Goal: Navigation & Orientation: Find specific page/section

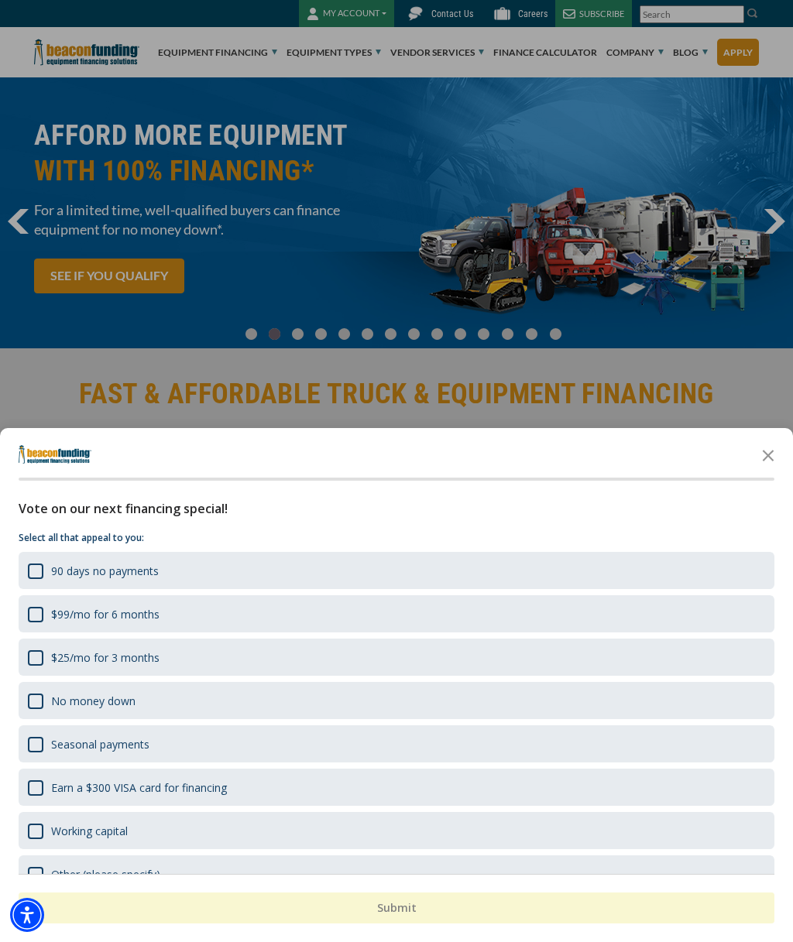
click at [732, 327] on div "button" at bounding box center [396, 471] width 793 height 942
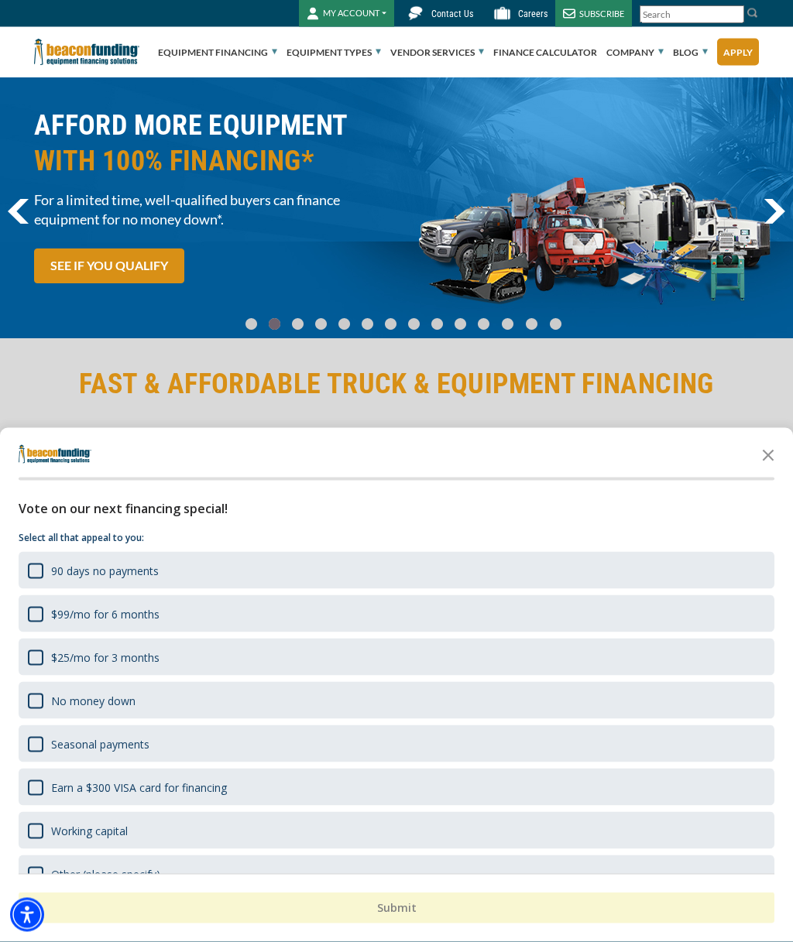
scroll to position [6, 0]
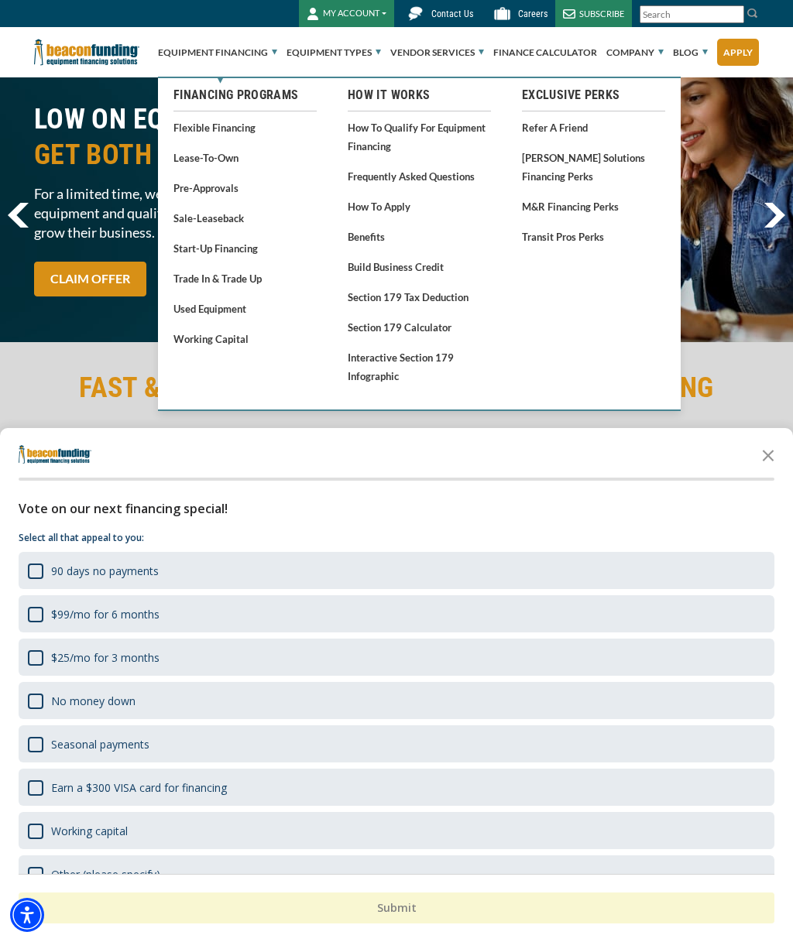
click at [224, 306] on link "Used Equipment" at bounding box center [244, 308] width 143 height 19
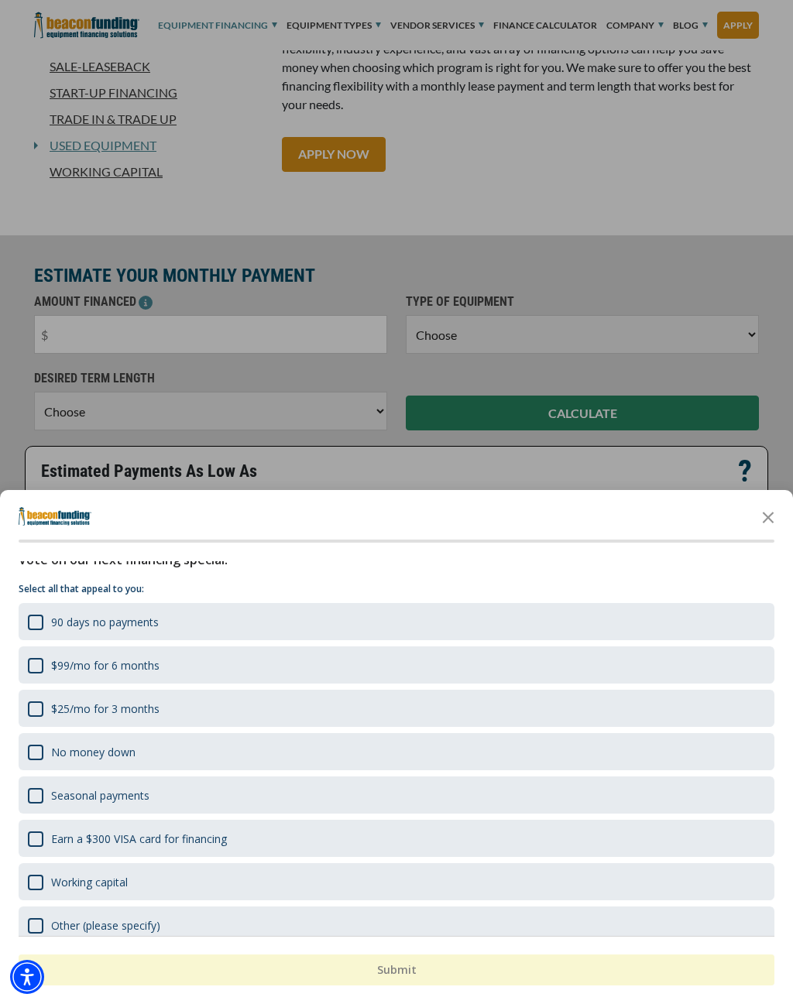
scroll to position [12, 0]
click at [752, 200] on div "button" at bounding box center [396, 502] width 793 height 1004
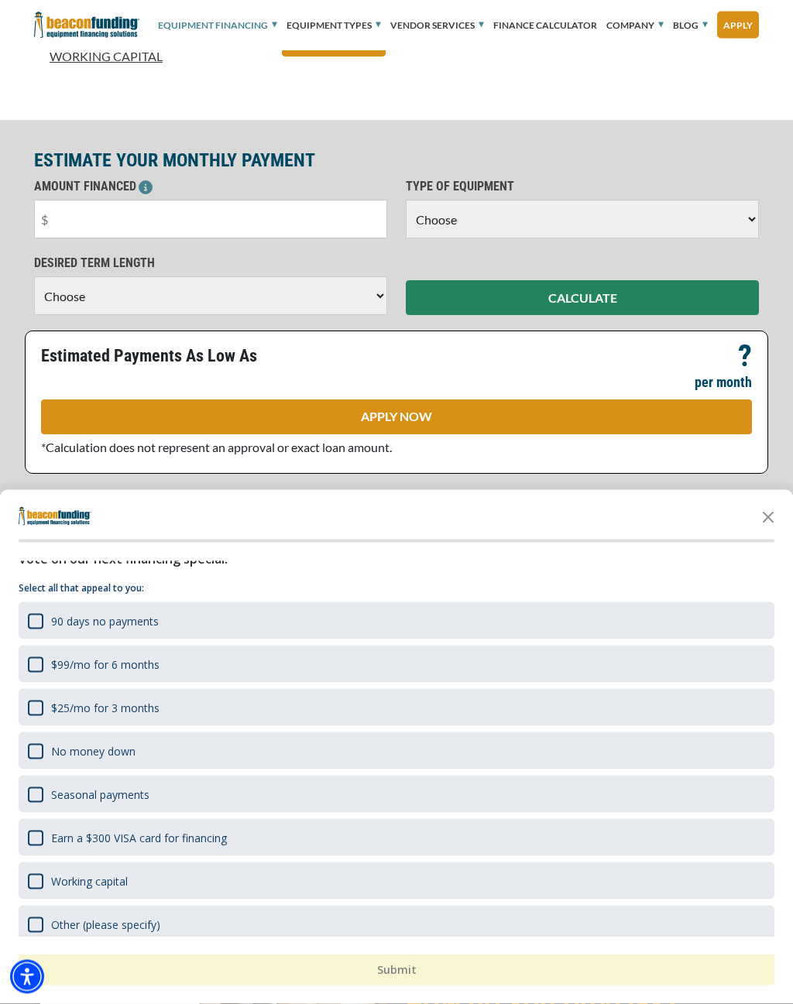
scroll to position [635, 0]
click at [769, 523] on icon "Close the survey" at bounding box center [767, 516] width 31 height 31
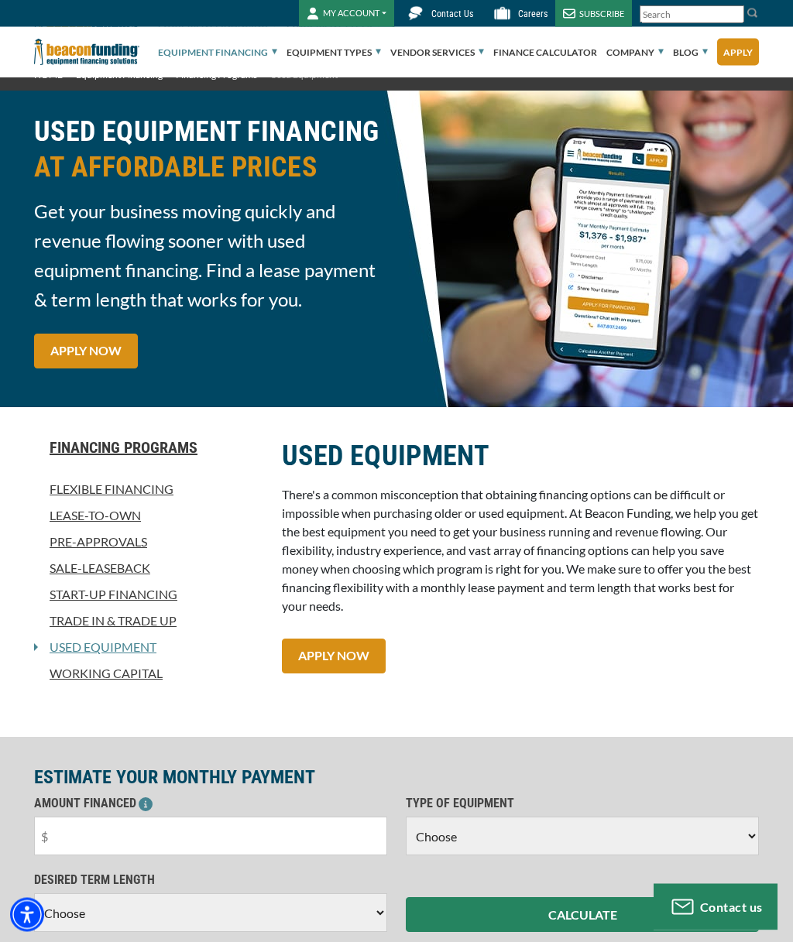
scroll to position [0, 0]
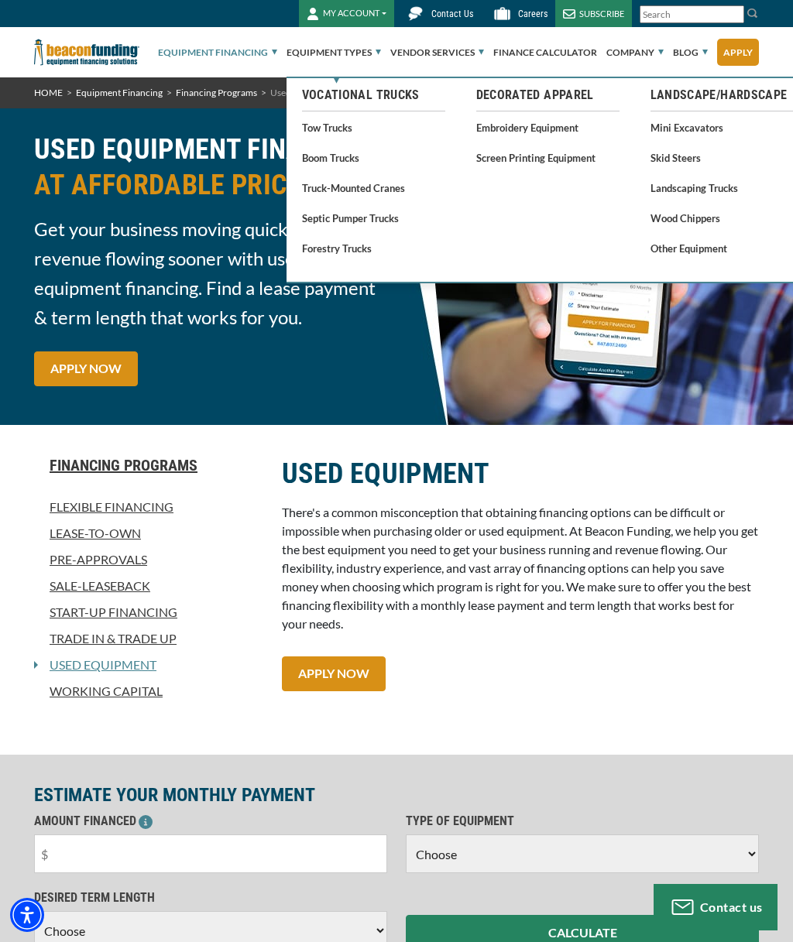
click at [332, 128] on link "Tow Trucks" at bounding box center [373, 127] width 143 height 19
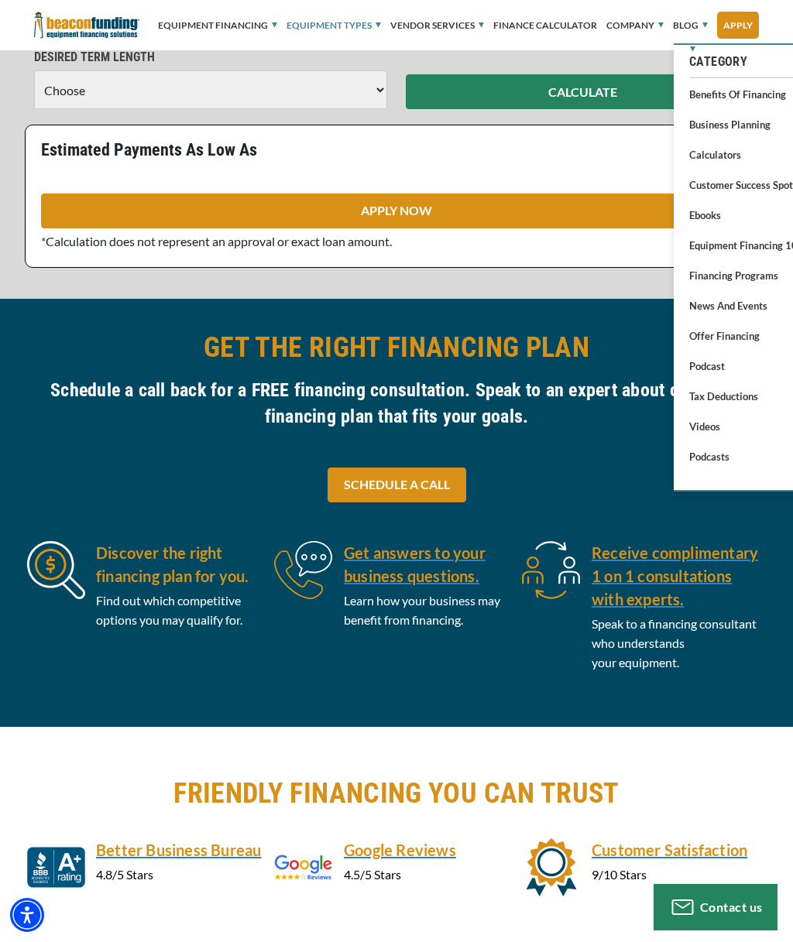
scroll to position [693, 0]
